Goal: Check status: Check status

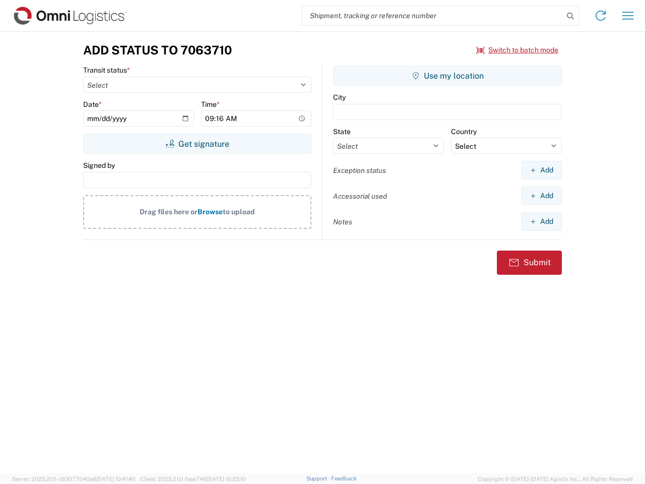
click at [433, 16] on input "search" at bounding box center [433, 15] width 261 height 19
click at [571, 16] on icon at bounding box center [571, 16] width 14 height 14
click at [601, 16] on icon at bounding box center [601, 16] width 16 height 16
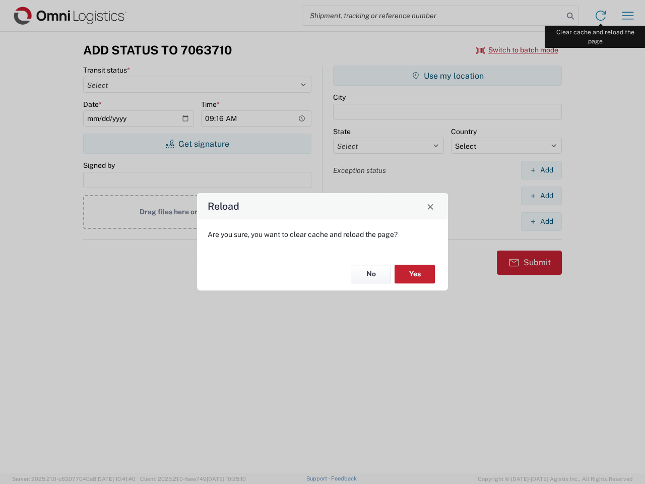
click at [628, 16] on div "Reload Are you sure, you want to clear cache and reload the page? No Yes" at bounding box center [322, 242] width 645 height 484
click at [518, 50] on div "Reload Are you sure, you want to clear cache and reload the page? No Yes" at bounding box center [322, 242] width 645 height 484
click at [197, 144] on div "Reload Are you sure, you want to clear cache and reload the page? No Yes" at bounding box center [322, 242] width 645 height 484
click at [448, 76] on div "Reload Are you sure, you want to clear cache and reload the page? No Yes" at bounding box center [322, 242] width 645 height 484
click at [542, 170] on div "Reload Are you sure, you want to clear cache and reload the page? No Yes" at bounding box center [322, 242] width 645 height 484
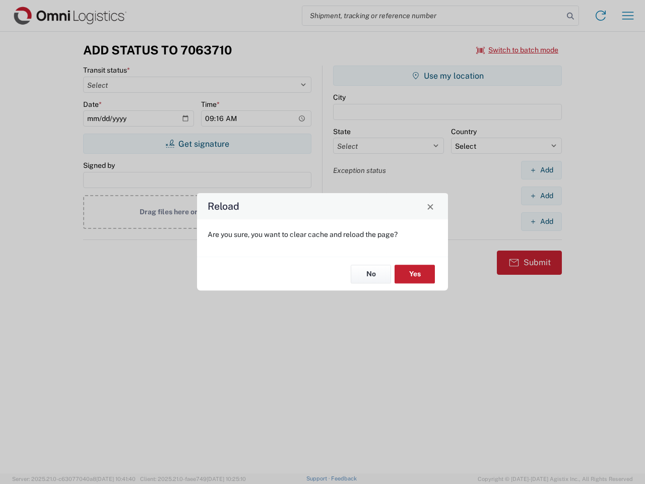
click at [542, 196] on div "Reload Are you sure, you want to clear cache and reload the page? No Yes" at bounding box center [322, 242] width 645 height 484
click at [542, 221] on div "Reload Are you sure, you want to clear cache and reload the page? No Yes" at bounding box center [322, 242] width 645 height 484
